Goal: Task Accomplishment & Management: Manage account settings

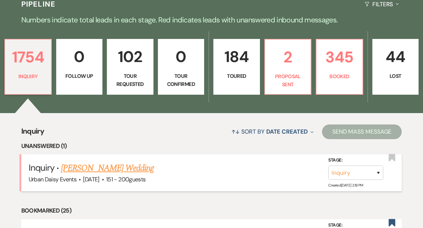
click at [128, 161] on link "[PERSON_NAME] Wedding" at bounding box center [107, 167] width 93 height 13
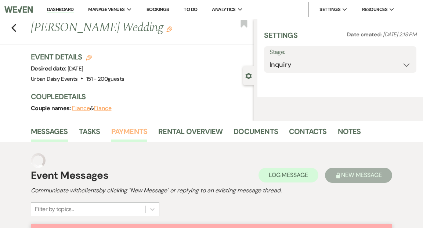
select select "2"
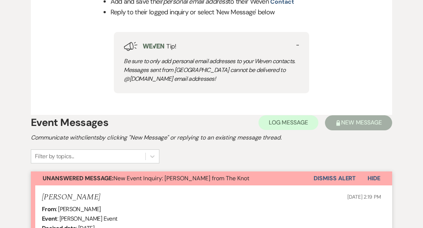
scroll to position [364, 0]
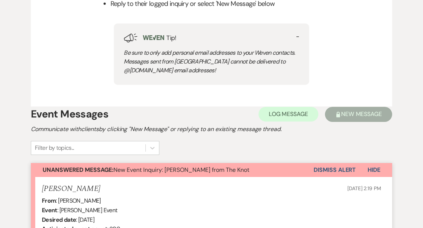
click at [340, 168] on button "Dismiss Alert" at bounding box center [334, 170] width 42 height 14
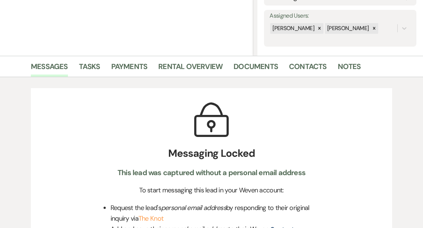
scroll to position [0, 0]
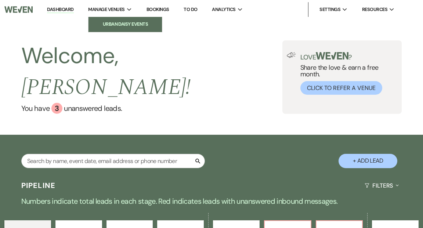
click at [122, 21] on li "Urban Daisy Events" at bounding box center [125, 24] width 66 height 7
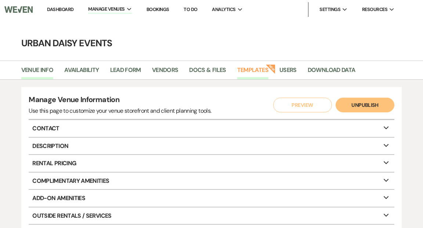
click at [248, 72] on link "Templates" at bounding box center [252, 72] width 31 height 14
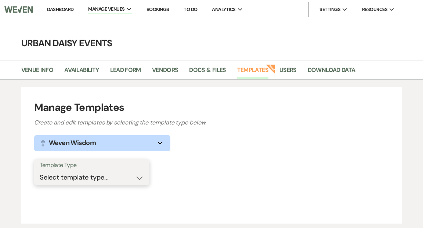
click at [139, 179] on select "Select template type... Task List Message Templates Payment Plan Inventory Item…" at bounding box center [92, 177] width 104 height 14
select select "Message Templates"
click at [40, 170] on select "Select template type... Task List Message Templates Payment Plan Inventory Item…" at bounding box center [92, 177] width 104 height 14
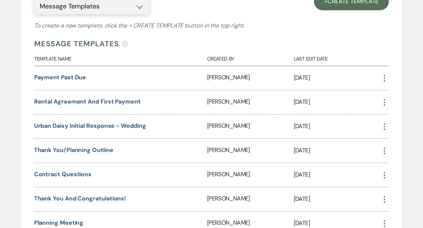
scroll to position [216, 0]
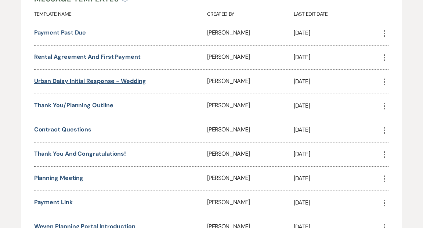
click at [138, 81] on link "Urban Daisy Initial Response - Wedding" at bounding box center [90, 81] width 112 height 8
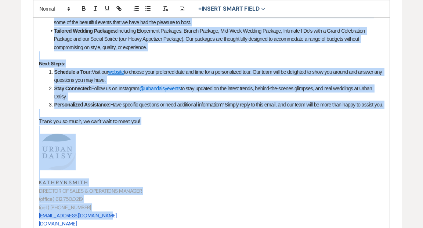
scroll to position [386, 0]
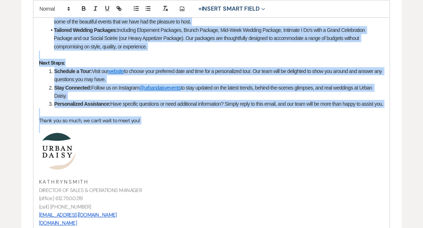
drag, startPoint x: 39, startPoint y: 26, endPoint x: 200, endPoint y: 138, distance: 195.5
click at [200, 138] on div "Hi {{clientFirstName}}! Congratulations on your upcoming celebration, and thank…" at bounding box center [211, 44] width 356 height 407
copy div "Loremipsumdolor si amet consecte adipiscinge, sed doeiu tem inc utlaboreetd Mag…"
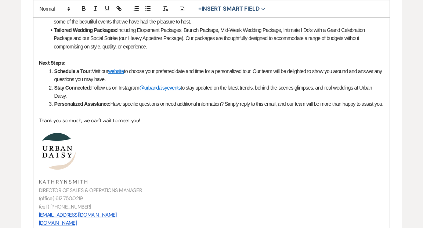
click at [12, 88] on div "Edit Message Template This template was created on [DATE] * Required Template N…" at bounding box center [211, 12] width 423 height 670
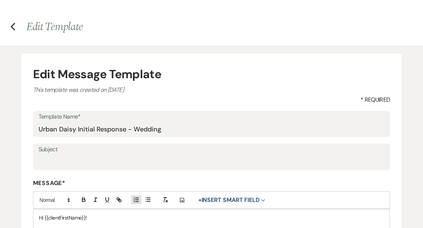
scroll to position [0, 0]
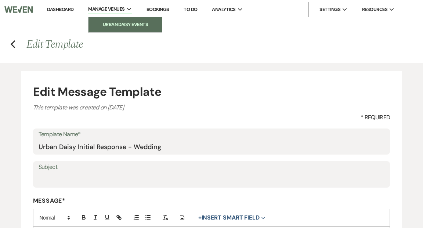
click at [114, 21] on link "Urban Daisy Events" at bounding box center [124, 24] width 73 height 15
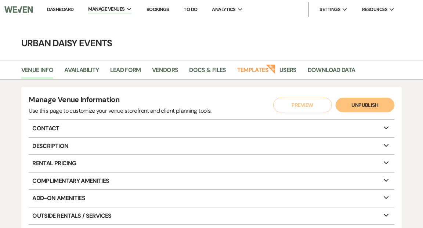
click at [67, 8] on link "Dashboard" at bounding box center [60, 9] width 26 height 6
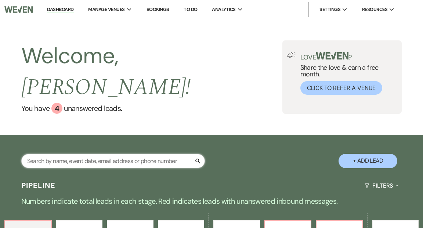
click at [82, 154] on input "text" at bounding box center [112, 161] width 183 height 14
click at [85, 154] on input "[PERSON_NAME]" at bounding box center [112, 161] width 183 height 14
click at [90, 154] on input "[PERSON_NAME]" at bounding box center [112, 161] width 183 height 14
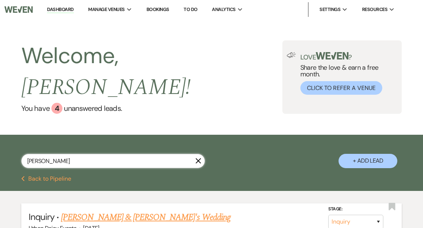
type input "[PERSON_NAME]"
click at [127, 211] on link "[PERSON_NAME] & [PERSON_NAME]'s Wedding" at bounding box center [145, 217] width 169 height 13
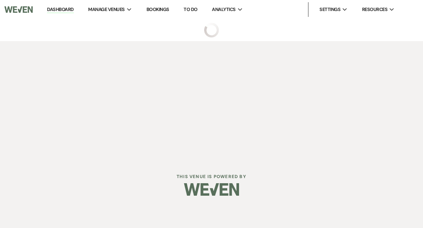
select select "5"
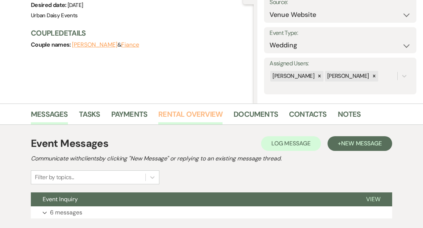
scroll to position [129, 0]
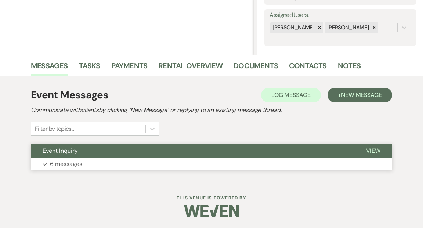
click at [372, 150] on span "View" at bounding box center [373, 151] width 14 height 8
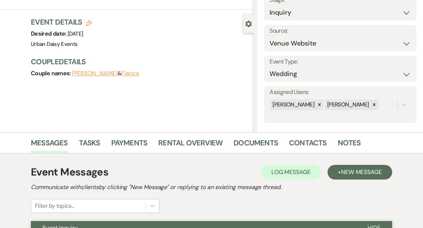
scroll to position [0, 0]
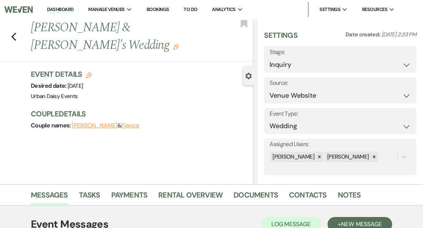
click at [61, 10] on link "Dashboard" at bounding box center [60, 9] width 26 height 7
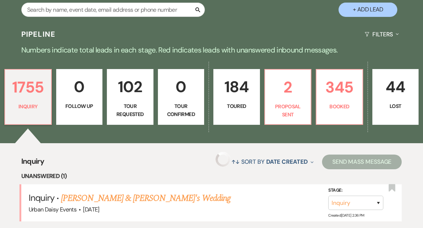
scroll to position [186, 0]
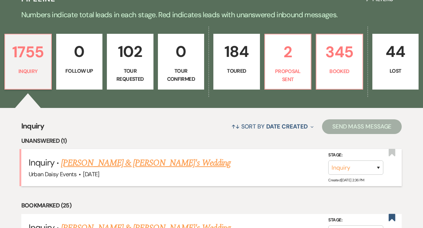
click at [136, 156] on link "[PERSON_NAME] & [PERSON_NAME]'s Wedding" at bounding box center [145, 162] width 169 height 13
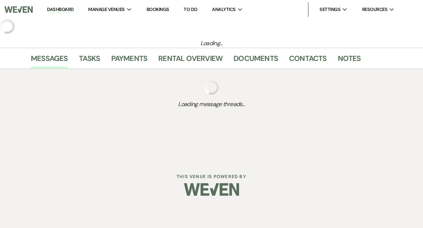
select select "5"
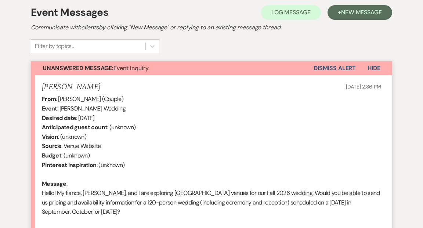
scroll to position [296, 0]
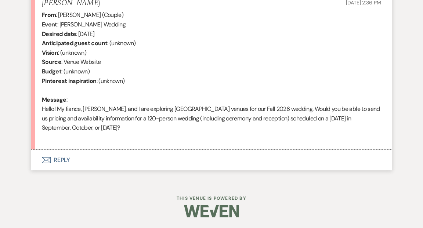
click at [59, 159] on button "Envelope Reply" at bounding box center [211, 160] width 361 height 21
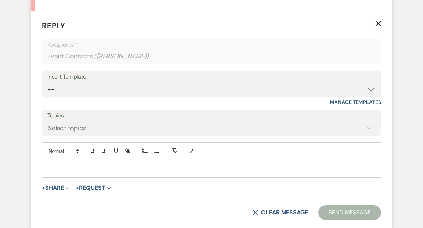
scroll to position [439, 0]
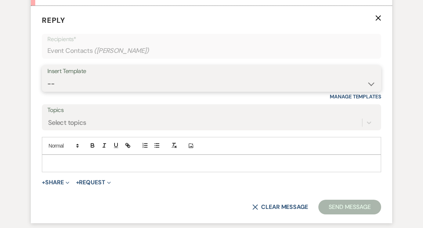
click at [370, 84] on select "-- Payment Past Due Rental Agreement and First Payment Urban Daisy Initial Resp…" at bounding box center [211, 84] width 328 height 14
select select "1243"
click at [47, 77] on select "-- Payment Past Due Rental Agreement and First Payment Urban Daisy Initial Resp…" at bounding box center [211, 84] width 328 height 14
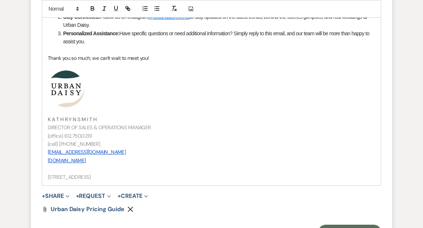
scroll to position [840, 0]
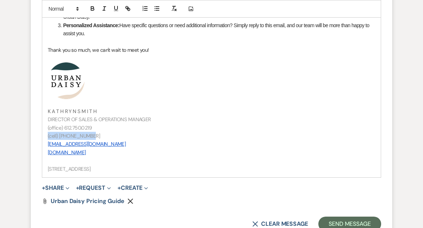
drag, startPoint x: 89, startPoint y: 135, endPoint x: 47, endPoint y: 134, distance: 42.6
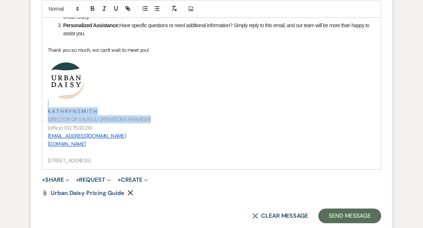
drag, startPoint x: 151, startPoint y: 120, endPoint x: 45, endPoint y: 105, distance: 107.0
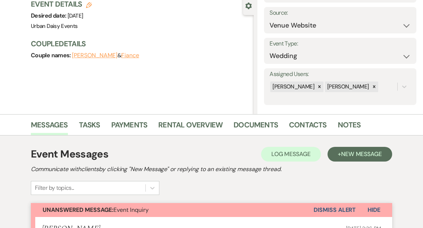
scroll to position [0, 0]
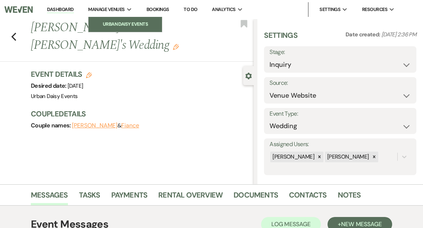
click at [121, 21] on li "Urban Daisy Events" at bounding box center [125, 24] width 66 height 7
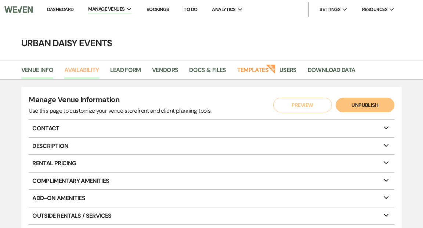
click at [90, 69] on link "Availability" at bounding box center [81, 72] width 34 height 14
select select "2"
select select "2026"
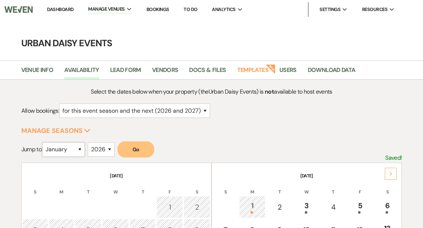
click at [81, 148] on select "January February March April May June July August September October November De…" at bounding box center [63, 149] width 43 height 14
select select "9"
click at [44, 142] on select "January February March April May June July August September October November De…" at bounding box center [63, 149] width 43 height 14
click at [144, 150] on button "Go" at bounding box center [135, 149] width 37 height 16
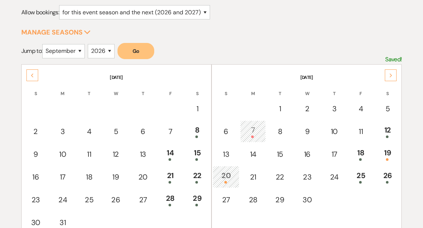
scroll to position [98, 0]
click at [391, 75] on use at bounding box center [390, 75] width 3 height 4
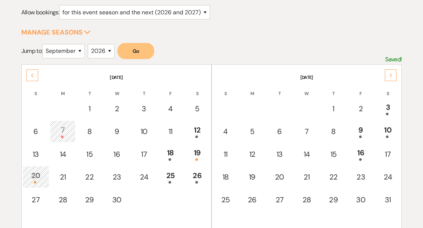
click at [391, 72] on div "Next" at bounding box center [390, 75] width 12 height 12
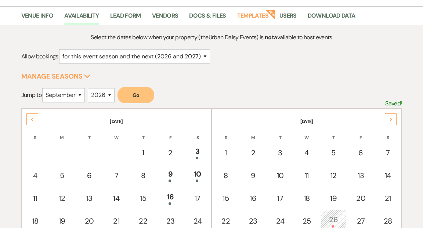
scroll to position [0, 0]
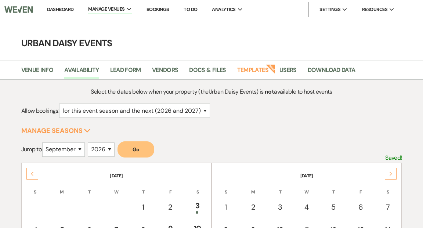
click at [63, 8] on link "Dashboard" at bounding box center [60, 9] width 26 height 6
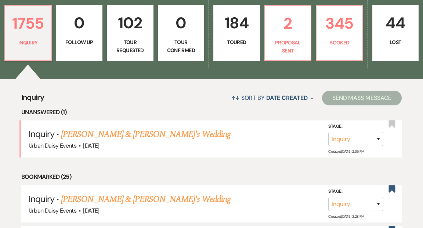
scroll to position [244, 0]
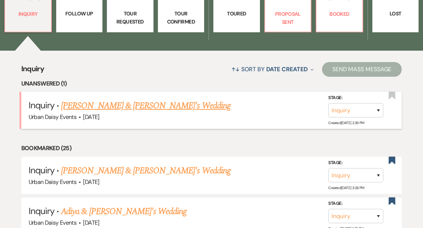
click at [126, 99] on link "[PERSON_NAME] & [PERSON_NAME]'s Wedding" at bounding box center [145, 105] width 169 height 13
select select "5"
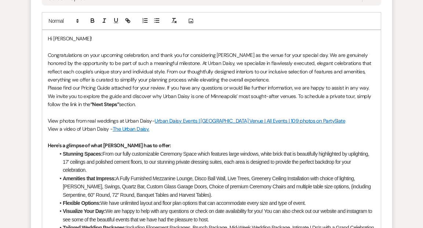
scroll to position [552, 0]
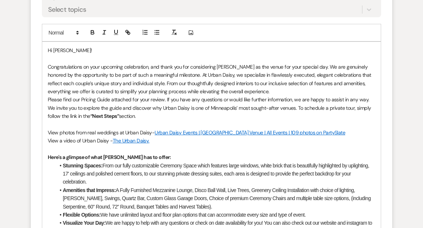
click at [146, 114] on p "Please find our Pricing Guide attached for your review. If you have any questio…" at bounding box center [211, 107] width 327 height 25
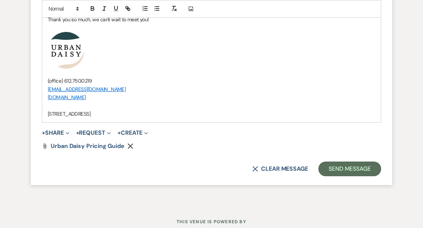
scroll to position [879, 0]
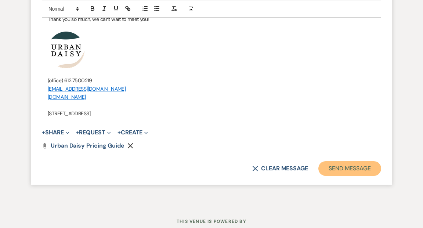
click at [356, 171] on button "Send Message" at bounding box center [349, 168] width 63 height 15
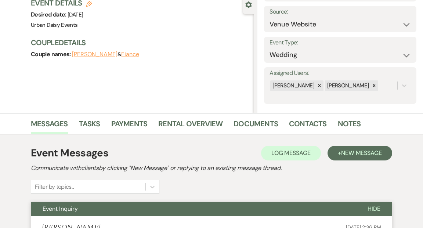
scroll to position [0, 0]
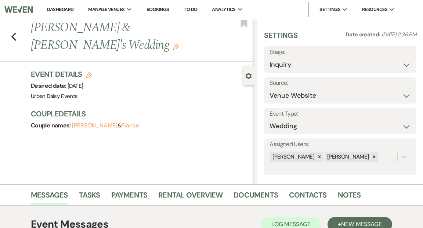
click at [69, 5] on li "Dashboard" at bounding box center [60, 9] width 34 height 15
click at [68, 9] on link "Dashboard" at bounding box center [60, 9] width 26 height 7
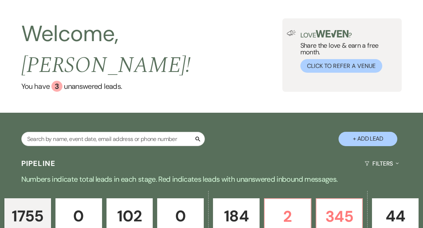
scroll to position [172, 0]
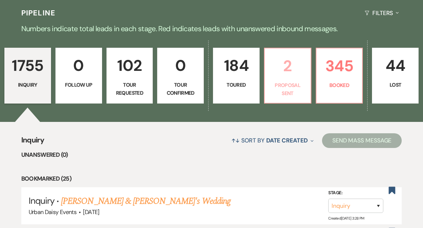
click at [288, 81] on p "Proposal Sent" at bounding box center [287, 89] width 37 height 17
select select "6"
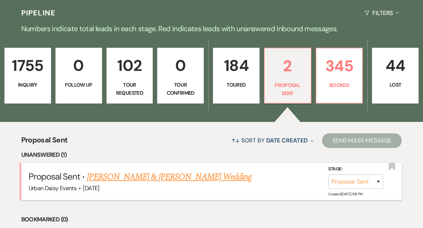
click at [195, 170] on link "[PERSON_NAME] & [PERSON_NAME] Wedding" at bounding box center [169, 176] width 164 height 13
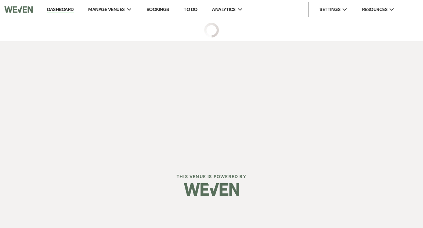
select select "6"
select select "19"
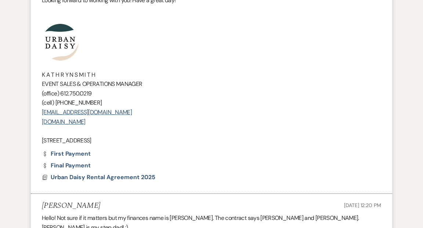
scroll to position [403, 0]
